Goal: Task Accomplishment & Management: Manage account settings

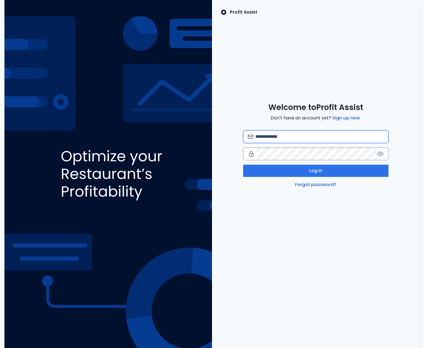
click at [295, 132] on input "email" at bounding box center [319, 137] width 128 height 12
click at [294, 135] on input "**********" at bounding box center [319, 137] width 128 height 12
type input "**********"
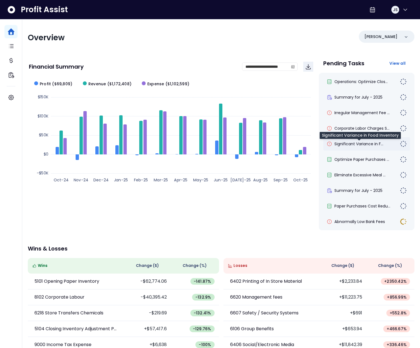
click at [367, 146] on span "Significant Variance in F..." at bounding box center [358, 144] width 49 height 6
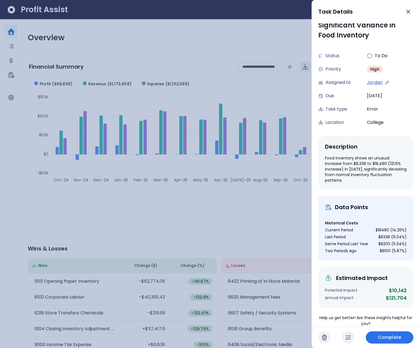
scroll to position [3, 0]
click at [279, 196] on div at bounding box center [210, 174] width 420 height 348
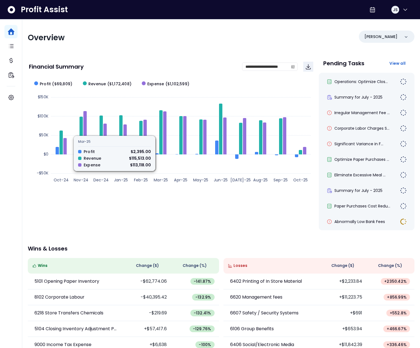
click at [153, 55] on div "**********" at bounding box center [221, 204] width 398 height 371
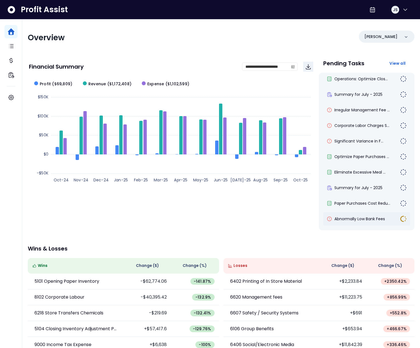
scroll to position [5, 0]
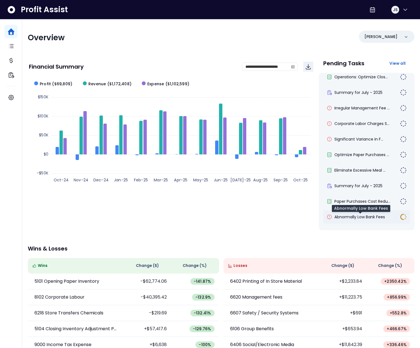
click at [346, 218] on span "Abnormally Low Bank Fees" at bounding box center [359, 217] width 51 height 6
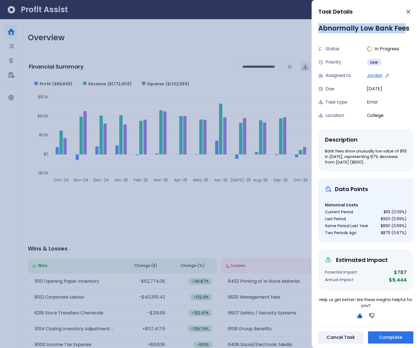
drag, startPoint x: 318, startPoint y: 28, endPoint x: 406, endPoint y: 30, distance: 87.8
click at [406, 30] on div "Abnormally Low Bank Fees" at bounding box center [365, 28] width 95 height 10
click at [328, 156] on div "Bank fees show unusually low value of $113 in [DATE], representing 87% decrease…" at bounding box center [366, 156] width 82 height 17
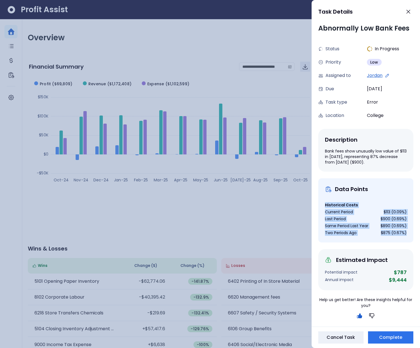
drag, startPoint x: 326, startPoint y: 205, endPoint x: 405, endPoint y: 232, distance: 83.4
click at [405, 232] on div "Data Points Historical Costs Current Period $113 (0.09%) Last Period $900 (0.69…" at bounding box center [365, 210] width 95 height 64
click at [396, 230] on div "Current Period $113 (0.09%) Last Period $900 (0.69%) Same Period Last Year $890…" at bounding box center [366, 222] width 82 height 28
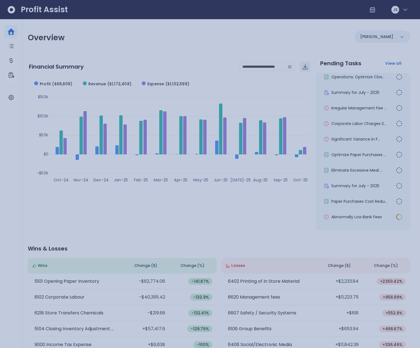
click at [286, 205] on div at bounding box center [210, 174] width 420 height 348
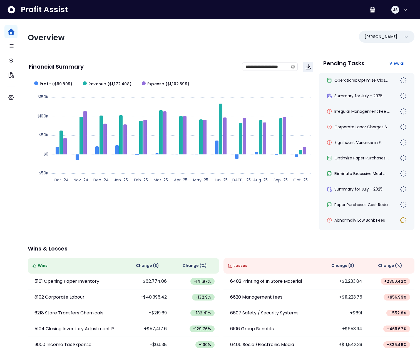
scroll to position [0, 0]
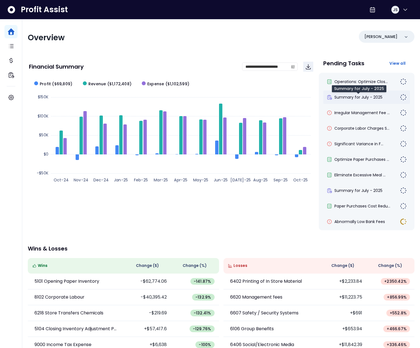
click at [367, 95] on span "Summary for July - 2025" at bounding box center [358, 97] width 48 height 6
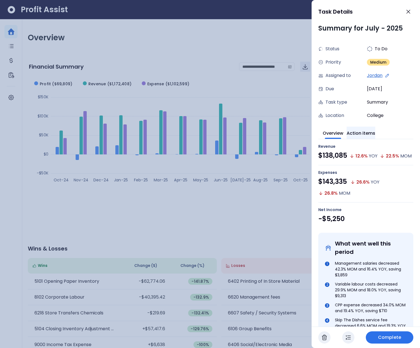
click at [370, 135] on button "Action items" at bounding box center [361, 133] width 29 height 12
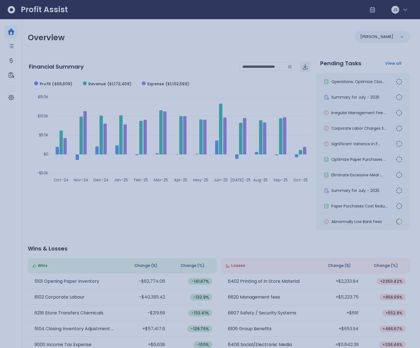
click at [296, 154] on div at bounding box center [210, 174] width 420 height 348
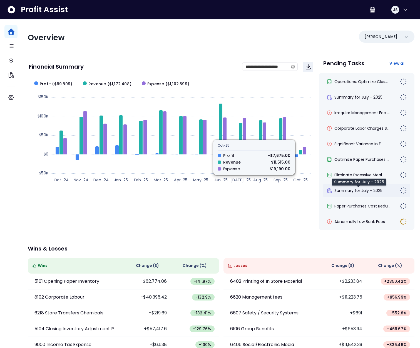
click at [358, 190] on span "Summary for July - 2025" at bounding box center [358, 191] width 48 height 6
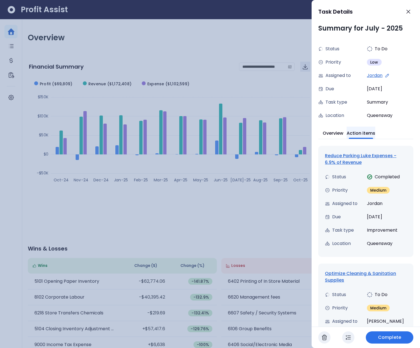
click at [365, 135] on button "Action items" at bounding box center [361, 133] width 29 height 12
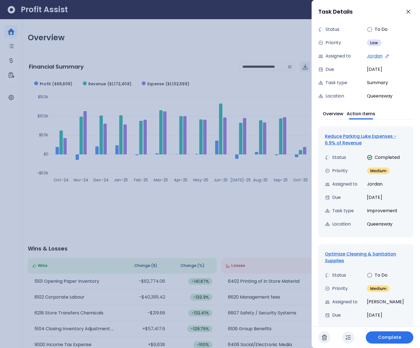
scroll to position [64, 0]
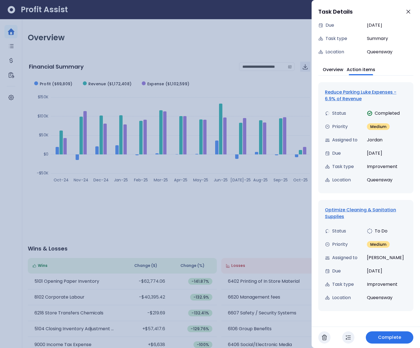
click at [350, 211] on div "Optimize Cleaning & Sanitation Supplies" at bounding box center [366, 213] width 82 height 13
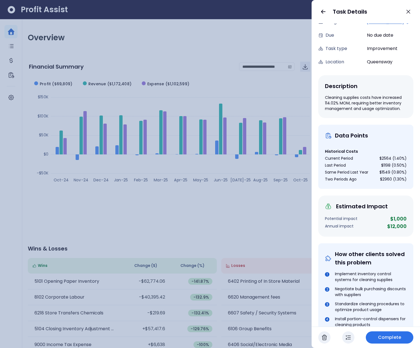
scroll to position [0, 0]
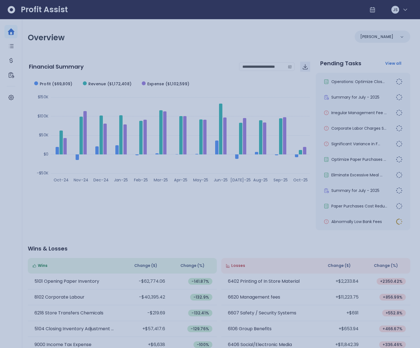
click at [233, 235] on div at bounding box center [210, 174] width 420 height 348
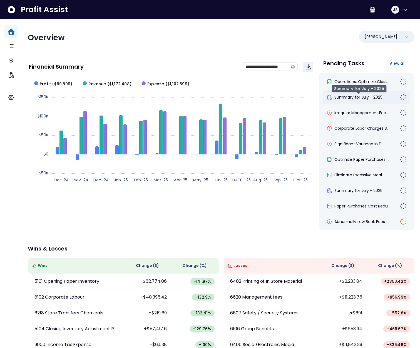
click at [372, 98] on span "Summary for July - 2025" at bounding box center [358, 97] width 48 height 6
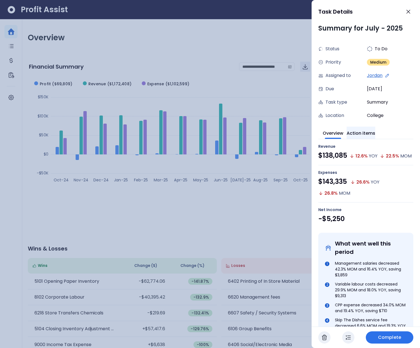
click at [366, 131] on button "Action items" at bounding box center [361, 133] width 29 height 12
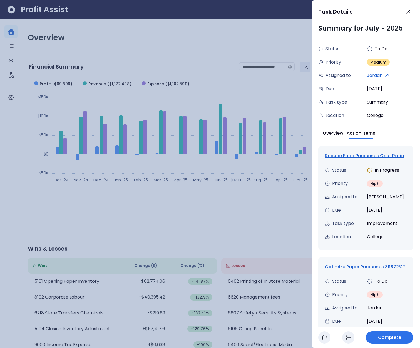
click at [357, 156] on div "Reduce Food Purchases Cost Ratio" at bounding box center [366, 156] width 82 height 7
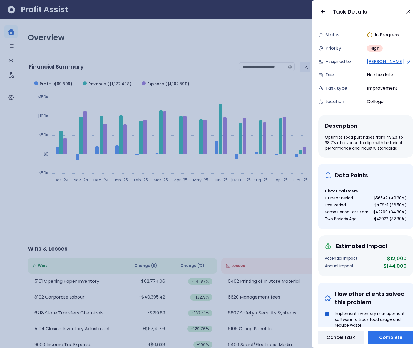
scroll to position [27, 0]
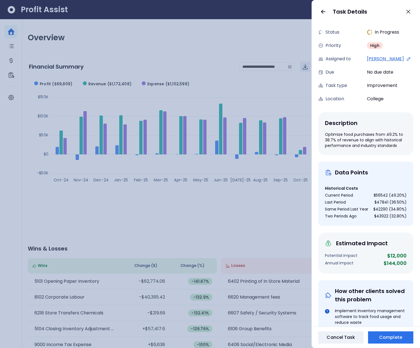
click at [375, 212] on div "$42290 (34.80%)" at bounding box center [389, 209] width 33 height 6
click at [390, 202] on div "$47841 (36.50%)" at bounding box center [390, 203] width 32 height 6
click at [390, 198] on div "$56542 (49.20%)" at bounding box center [389, 196] width 33 height 6
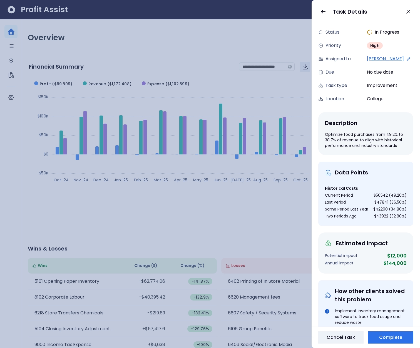
click at [390, 197] on div "$56542 (49.20%)" at bounding box center [389, 196] width 33 height 6
click at [388, 203] on div "$47841 (36.50%)" at bounding box center [390, 203] width 32 height 6
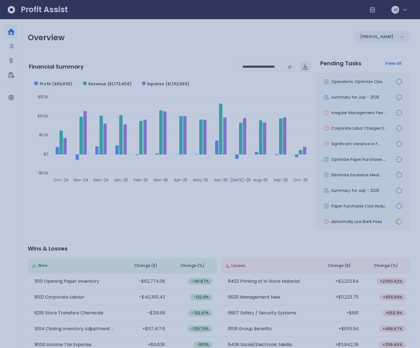
click at [105, 66] on div at bounding box center [210, 174] width 420 height 348
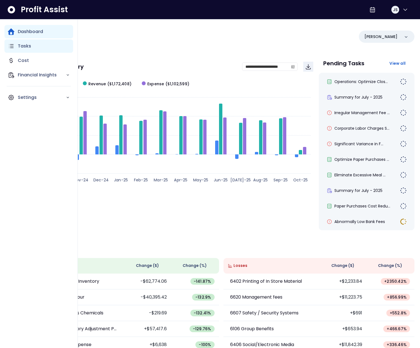
click at [10, 49] on icon "Main navigation" at bounding box center [11, 46] width 7 height 7
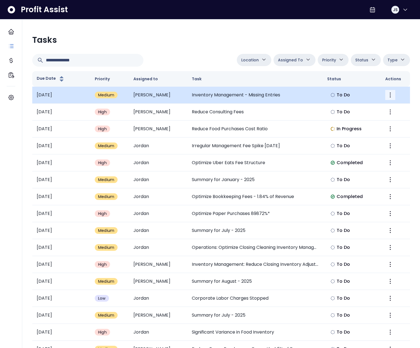
click at [389, 96] on icon "More" at bounding box center [390, 95] width 7 height 7
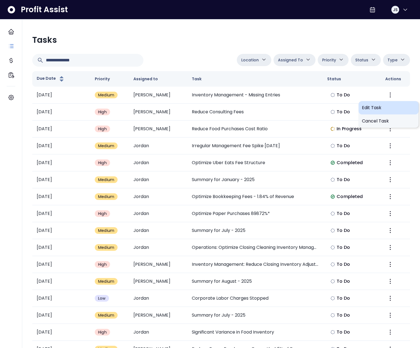
click at [372, 108] on span "Edit Task" at bounding box center [388, 107] width 53 height 7
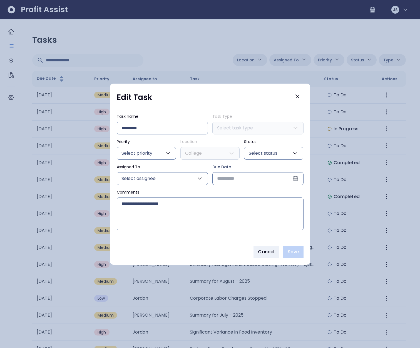
type input "**********"
type input "*****"
type input "******"
type input "****"
type input "***"
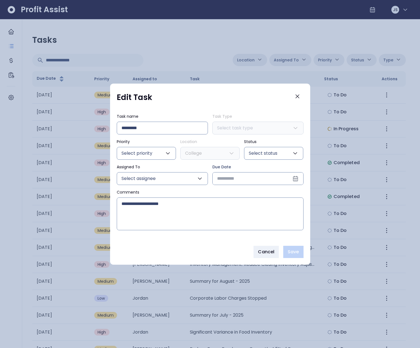
type input "**********"
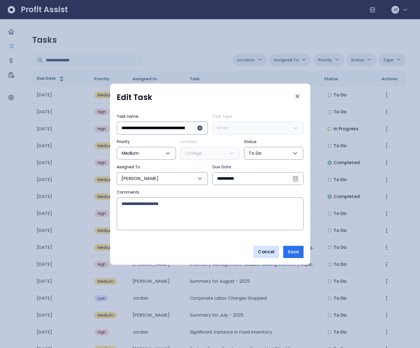
click at [265, 253] on span "Cancel" at bounding box center [266, 252] width 16 height 7
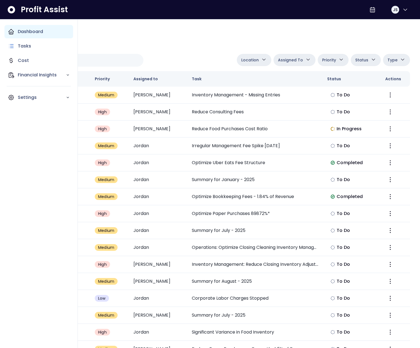
click at [36, 36] on div "Dashboard" at bounding box center [38, 31] width 69 height 13
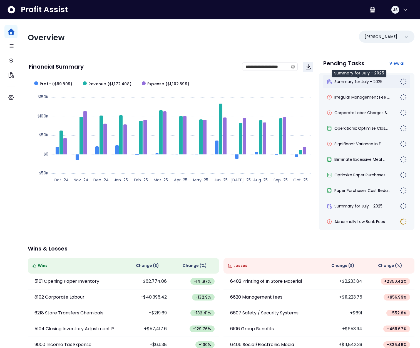
click at [358, 82] on span "Summary for July - 2025" at bounding box center [358, 82] width 48 height 6
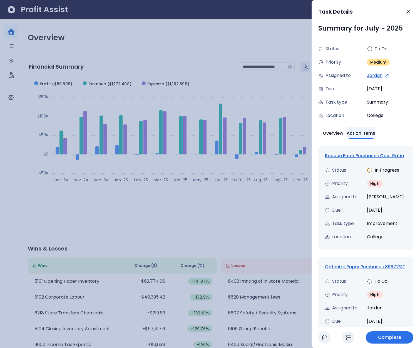
click at [370, 131] on button "Action items" at bounding box center [361, 133] width 29 height 12
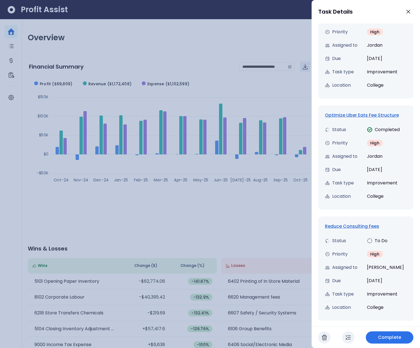
scroll to position [286, 0]
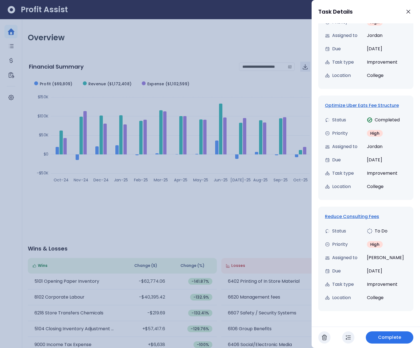
click at [352, 104] on div "Optimize Uber Eats Fee Structure" at bounding box center [366, 105] width 82 height 7
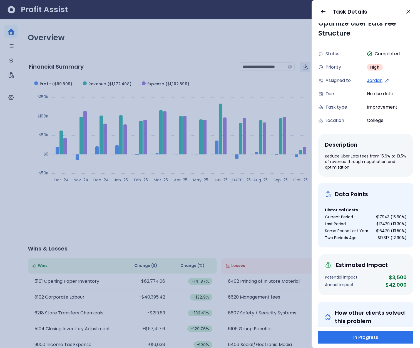
scroll to position [9, 0]
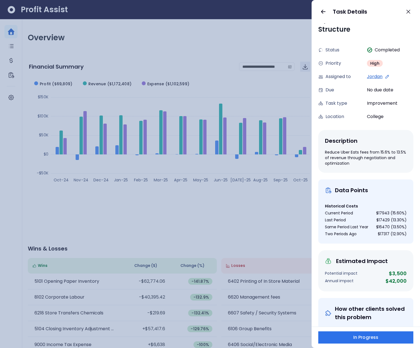
click at [167, 79] on div at bounding box center [210, 174] width 420 height 348
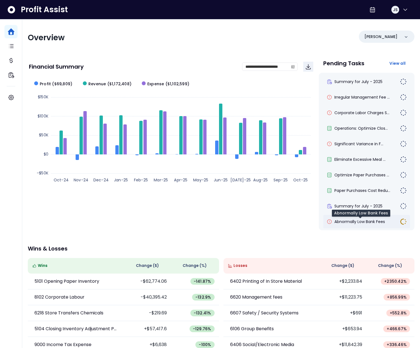
click at [351, 220] on span "Abnormally Low Bank Fees" at bounding box center [359, 222] width 51 height 6
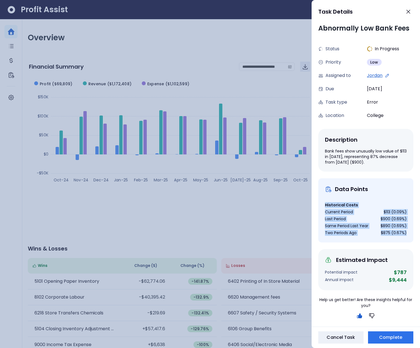
drag, startPoint x: 324, startPoint y: 203, endPoint x: 402, endPoint y: 234, distance: 83.5
click at [402, 234] on div "Data Points Historical Costs Current Period $113 (0.09%) Last Period $900 (0.69…" at bounding box center [365, 210] width 95 height 64
click at [138, 77] on div at bounding box center [210, 174] width 420 height 348
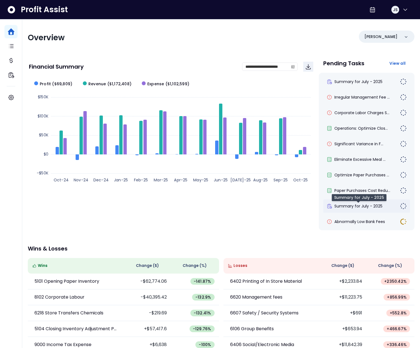
click at [362, 208] on span "Summary for July - 2025" at bounding box center [358, 206] width 48 height 6
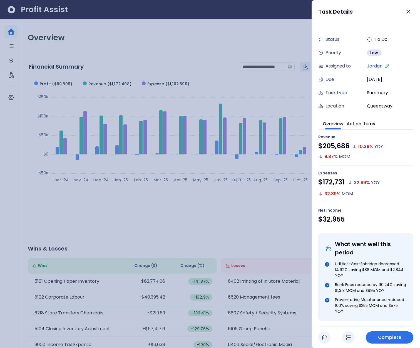
scroll to position [0, 0]
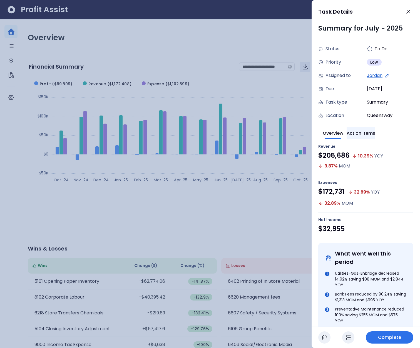
click at [368, 135] on button "Action items" at bounding box center [361, 133] width 29 height 12
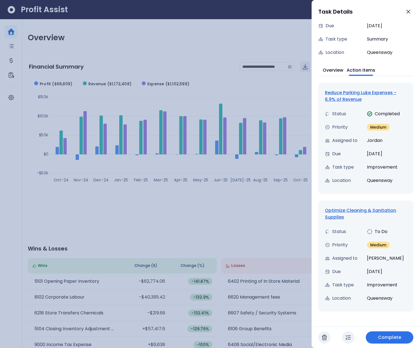
scroll to position [64, 0]
click at [345, 209] on div "Optimize Cleaning & Sanitation Supplies" at bounding box center [366, 213] width 82 height 13
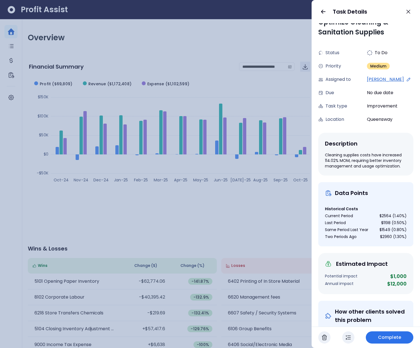
scroll to position [10, 0]
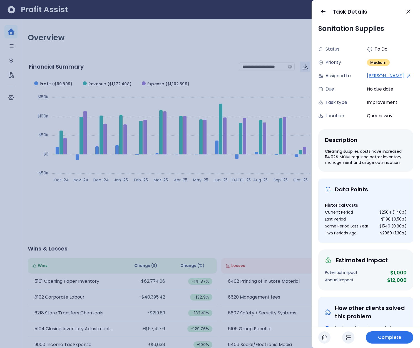
click at [246, 94] on div at bounding box center [210, 174] width 420 height 348
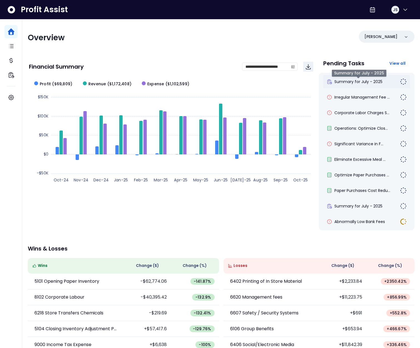
click at [348, 79] on span "Summary for July - 2025" at bounding box center [358, 82] width 48 height 6
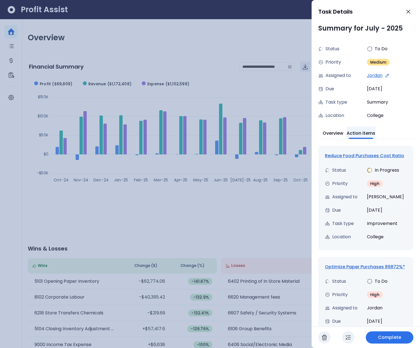
click at [365, 137] on button "Action items" at bounding box center [361, 133] width 29 height 12
click at [353, 157] on div "Reduce Food Purchases Cost Ratio" at bounding box center [366, 156] width 82 height 7
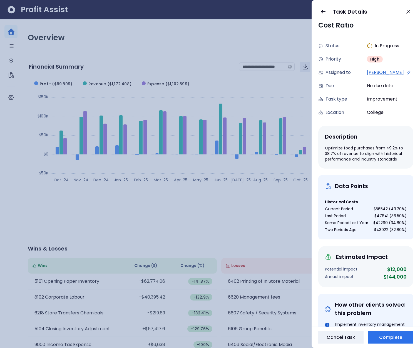
scroll to position [0, 0]
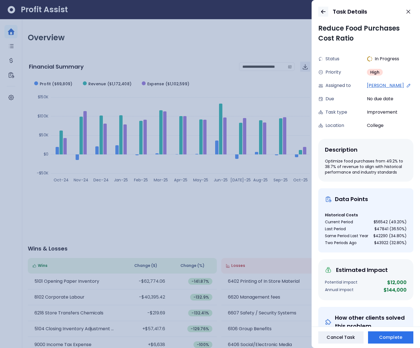
click at [323, 13] on icon "button" at bounding box center [323, 11] width 7 height 7
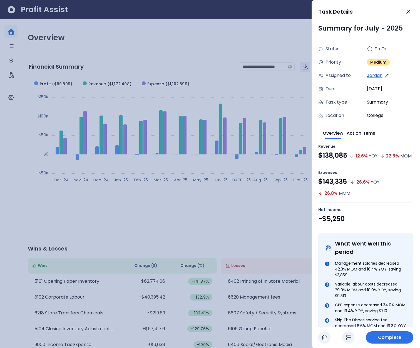
click at [315, 100] on div "Summary for July - 2025 Status To Do Priority Medium Assigned to [GEOGRAPHIC_DA…" at bounding box center [366, 174] width 108 height 303
click at [307, 106] on div at bounding box center [210, 174] width 420 height 348
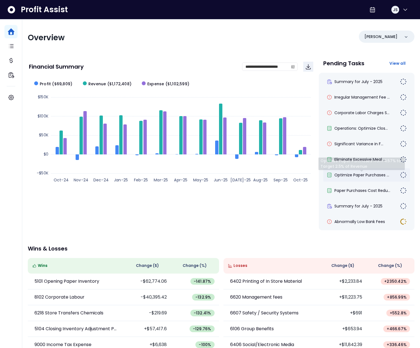
click at [361, 172] on span "Optimize Paper Purchases ..." at bounding box center [361, 175] width 55 height 6
